Goal: Find specific page/section: Find specific page/section

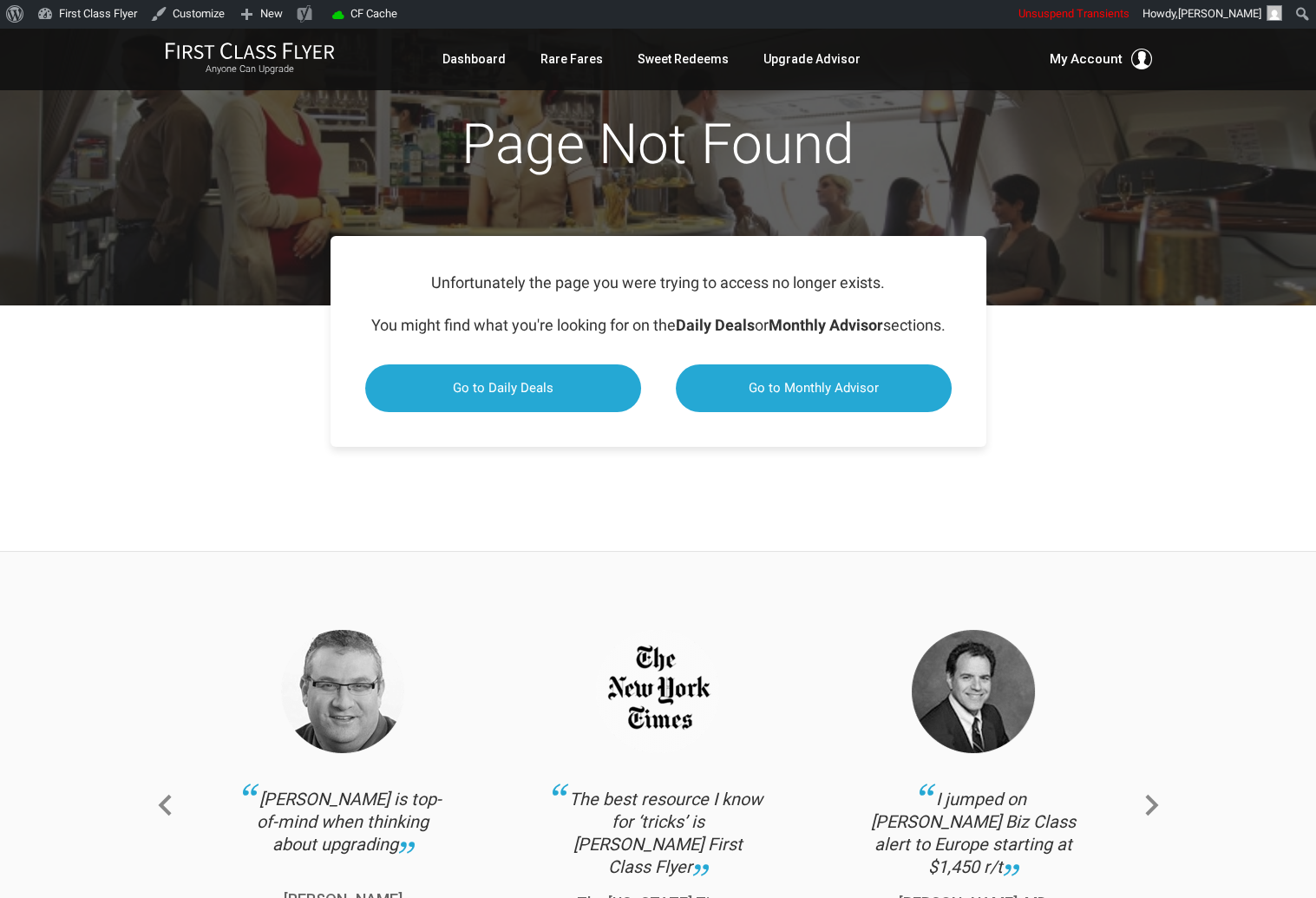
click at [172, 199] on div "Page Not Found" at bounding box center [658, 167] width 1316 height 278
click at [494, 57] on link "Dashboard" at bounding box center [474, 59] width 63 height 32
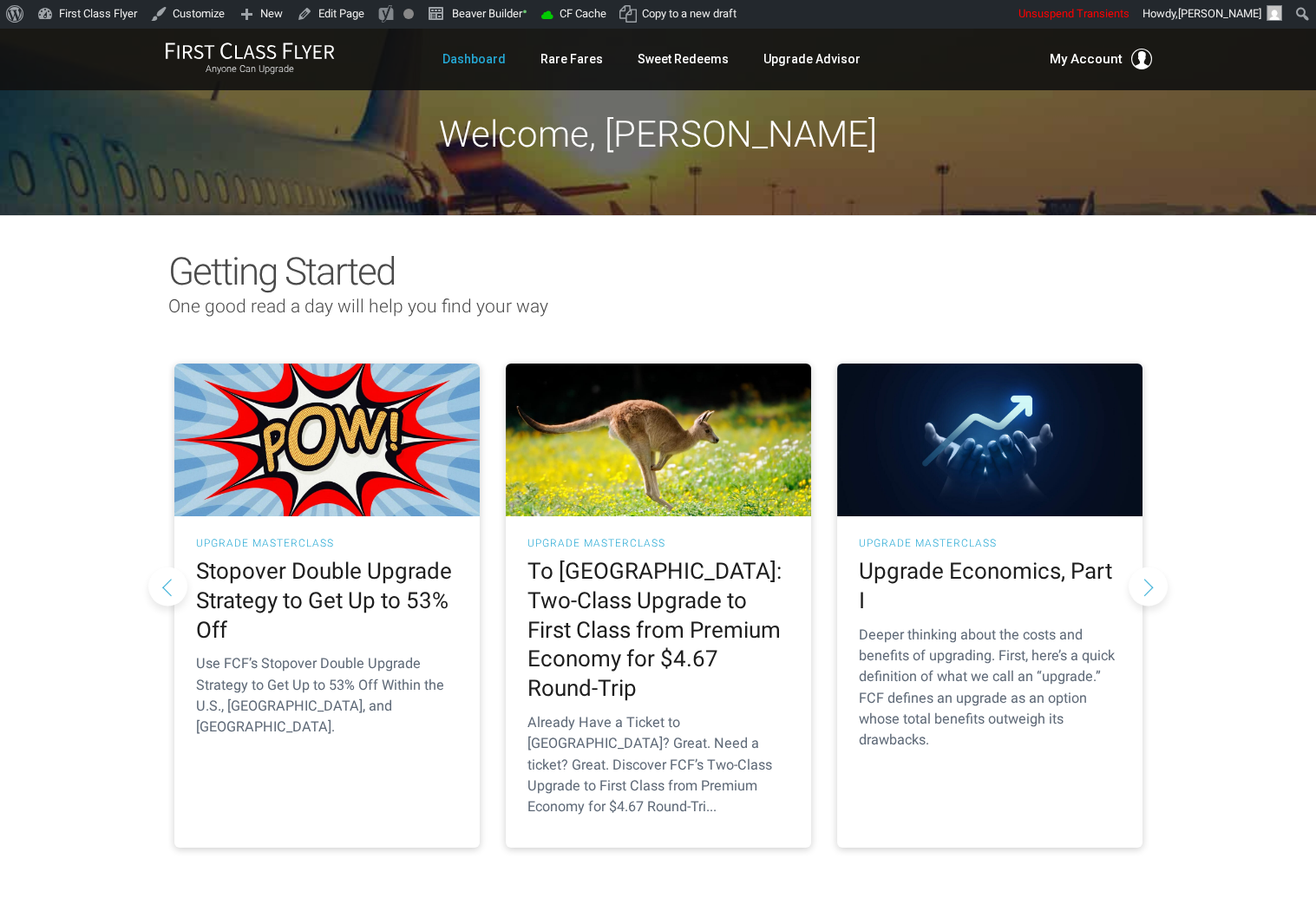
click at [150, 101] on div "Welcome, [PERSON_NAME]" at bounding box center [658, 121] width 1316 height 187
